Goal: Task Accomplishment & Management: Manage account settings

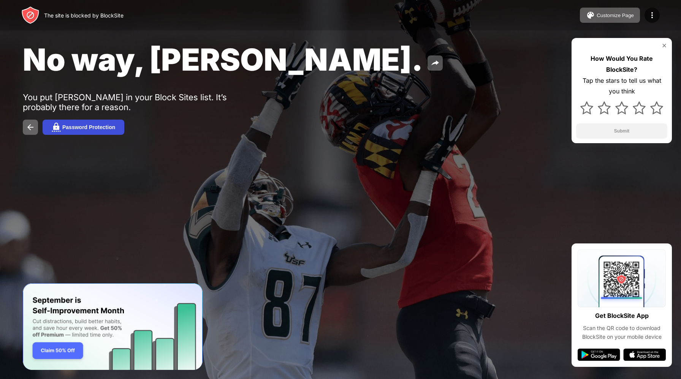
click at [89, 130] on div "Password Protection" at bounding box center [88, 127] width 53 height 6
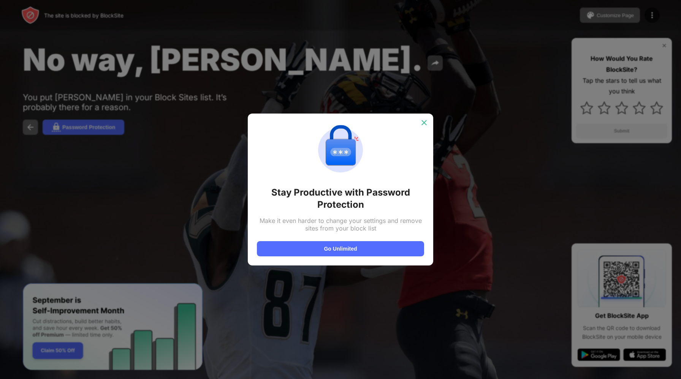
drag, startPoint x: 425, startPoint y: 124, endPoint x: 431, endPoint y: 116, distance: 9.8
click at [425, 124] on img at bounding box center [424, 123] width 8 height 8
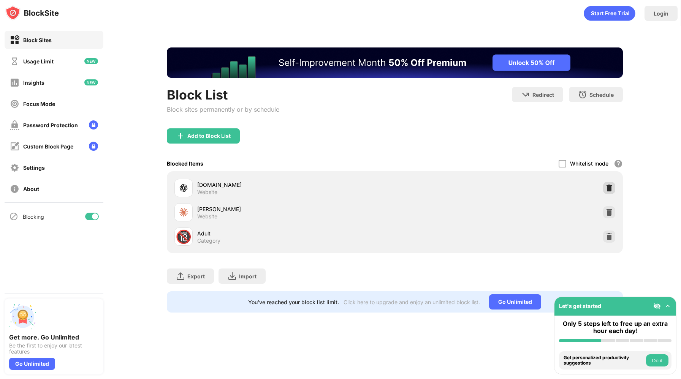
click at [608, 186] on img at bounding box center [609, 188] width 8 height 8
